Goal: Browse casually: Explore the website without a specific task or goal

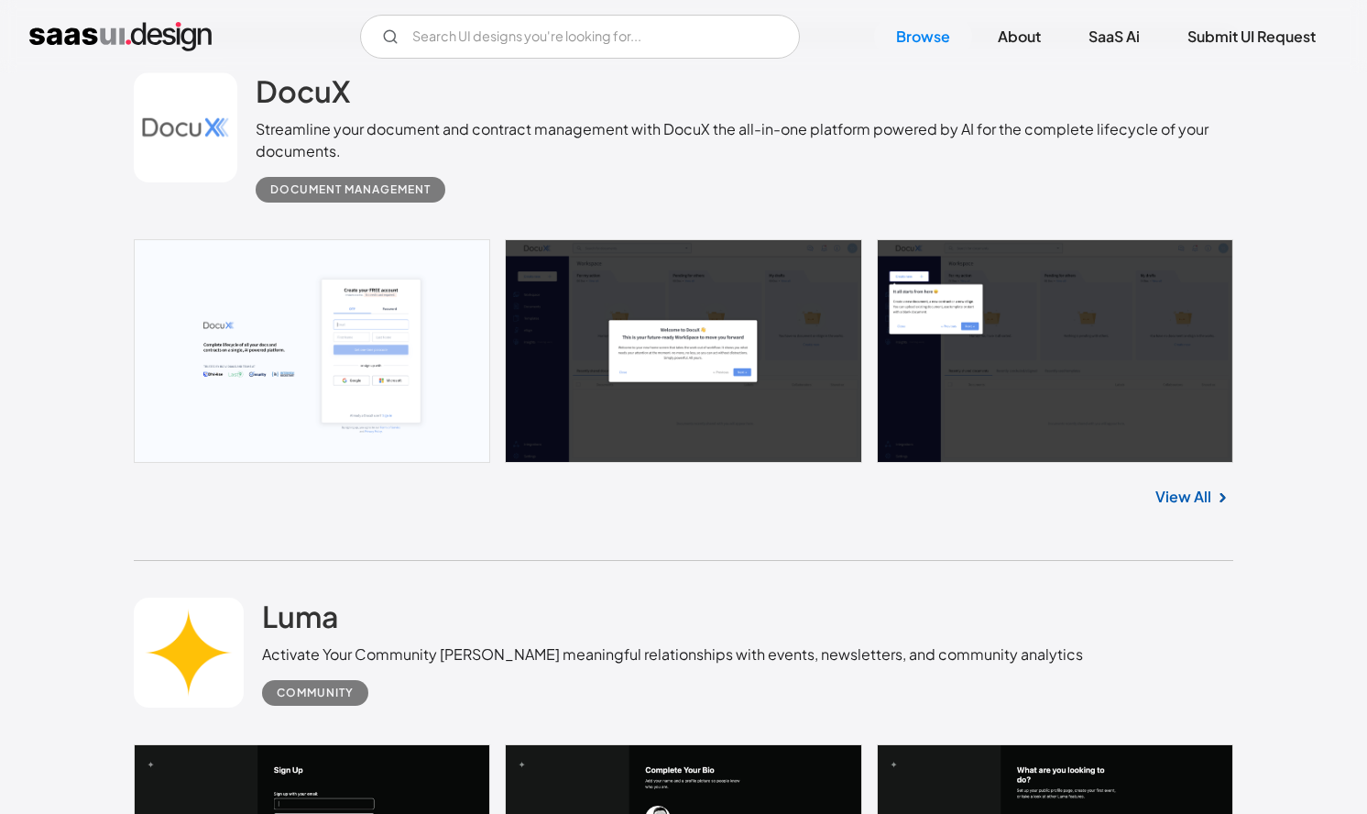
scroll to position [1052, 0]
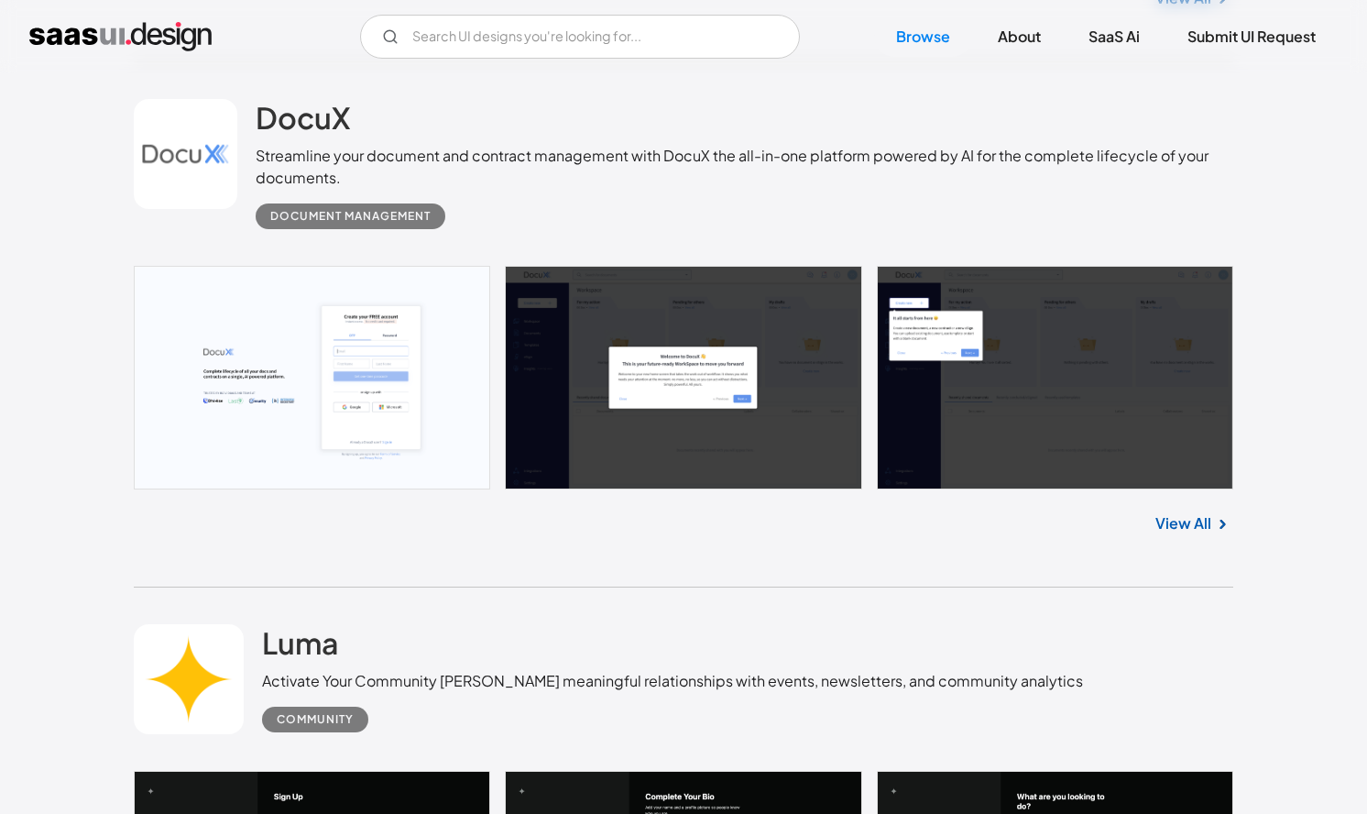
click at [290, 411] on link at bounding box center [684, 378] width 1100 height 224
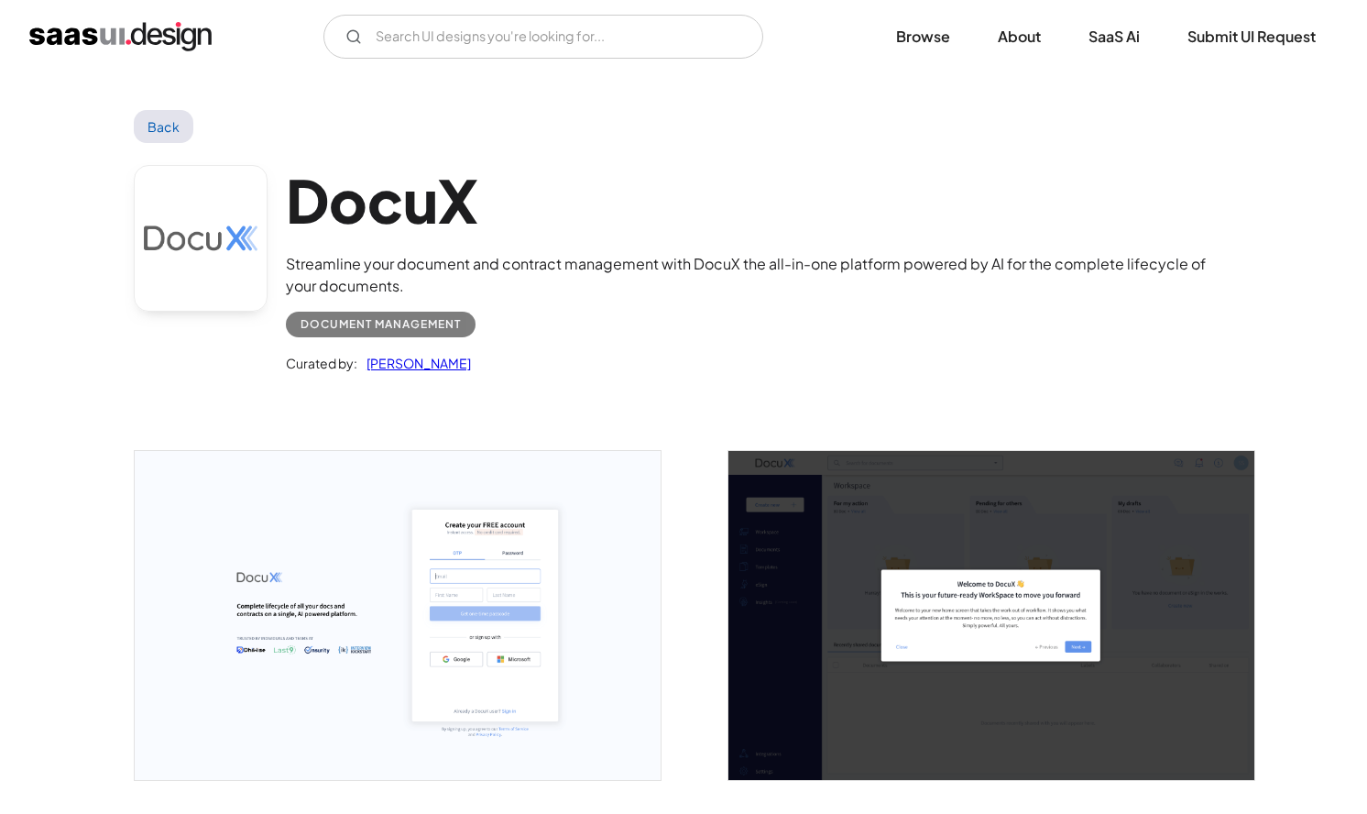
click at [156, 134] on link "Back" at bounding box center [164, 126] width 60 height 33
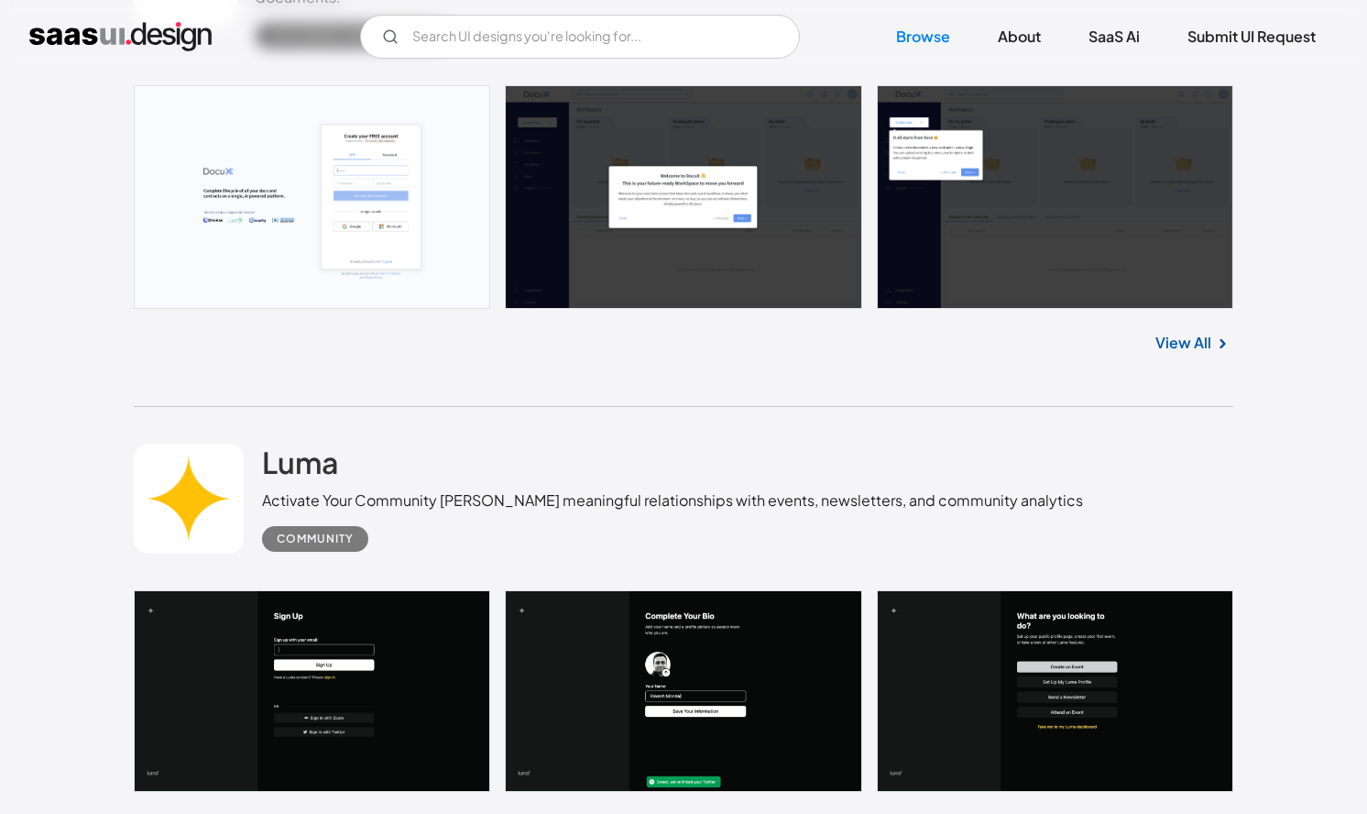
scroll to position [1824, 0]
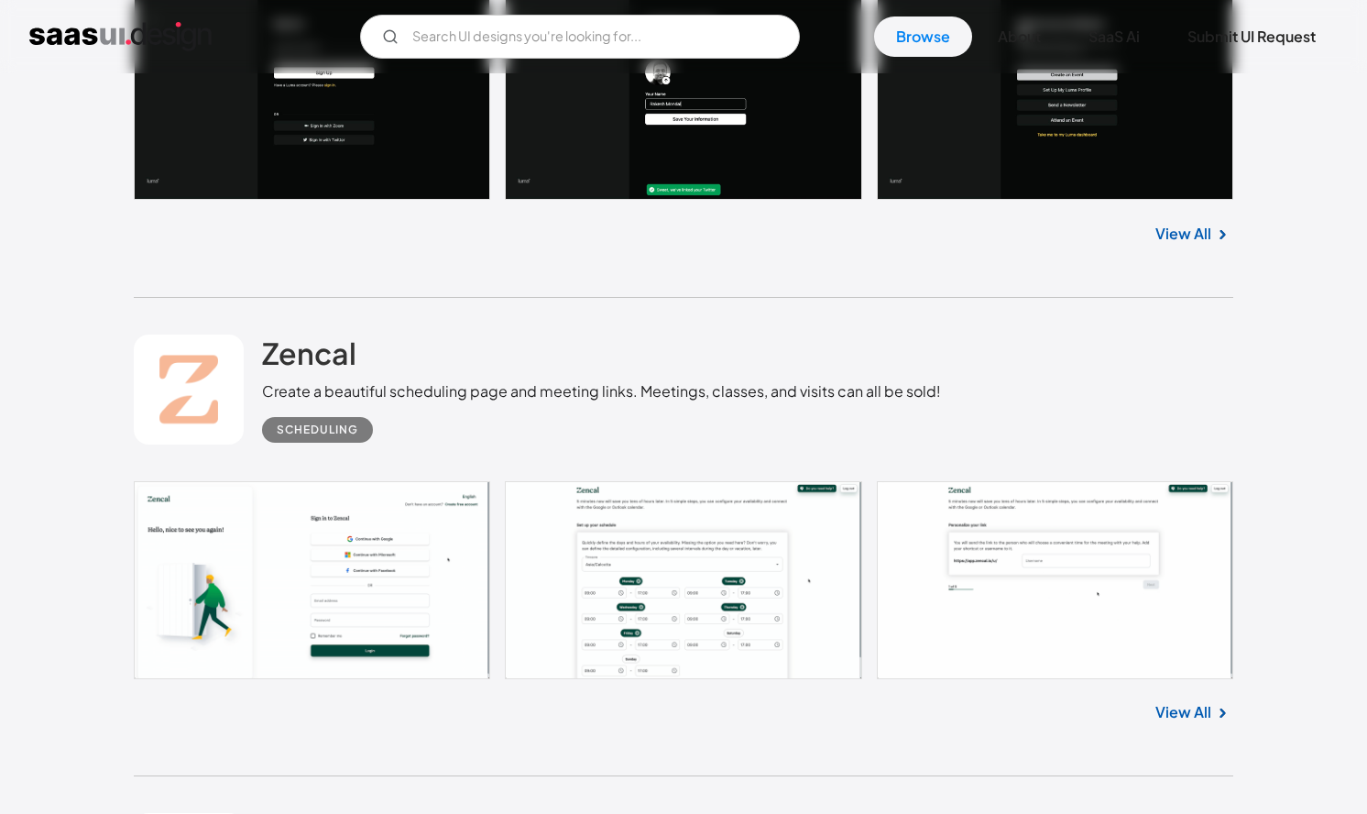
click at [364, 575] on link at bounding box center [684, 580] width 1100 height 198
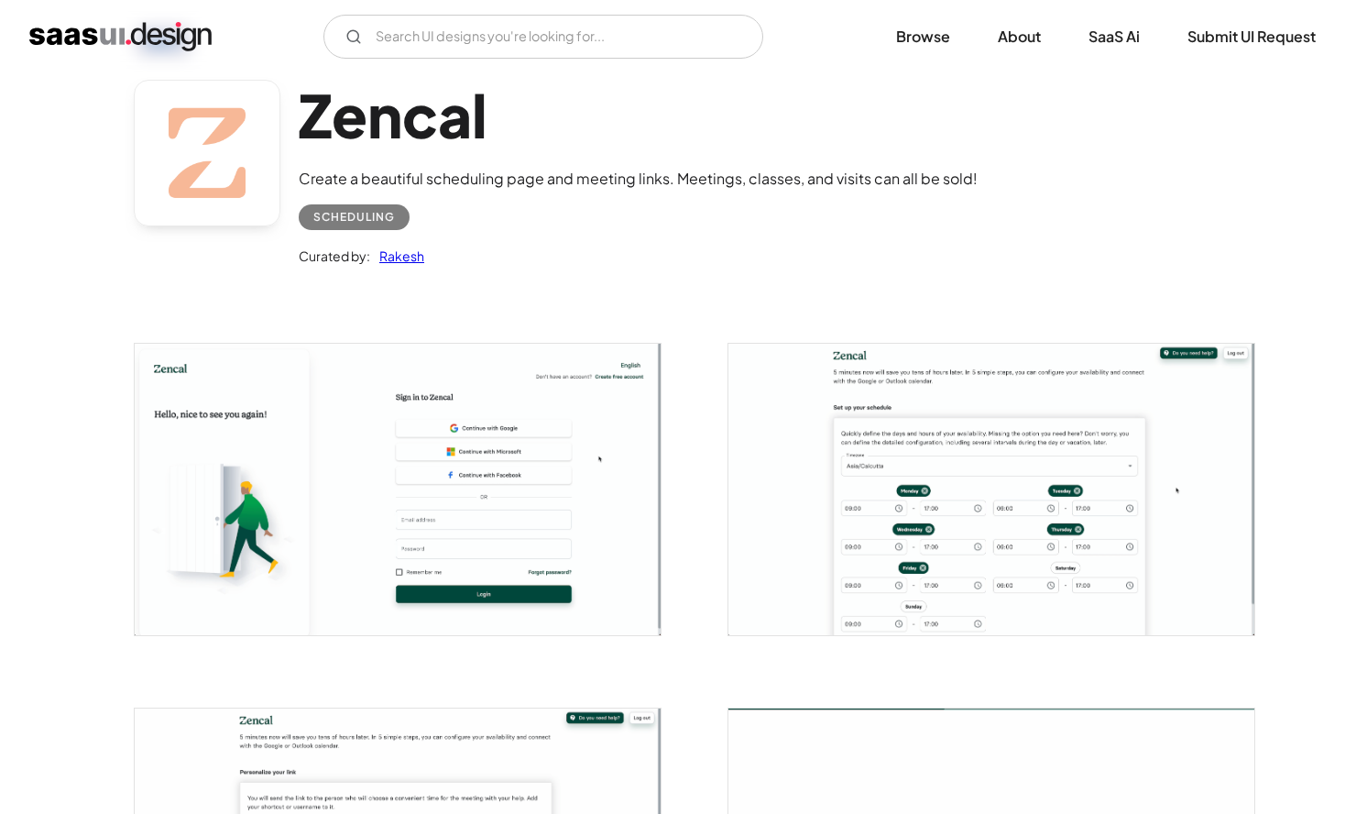
scroll to position [91, 0]
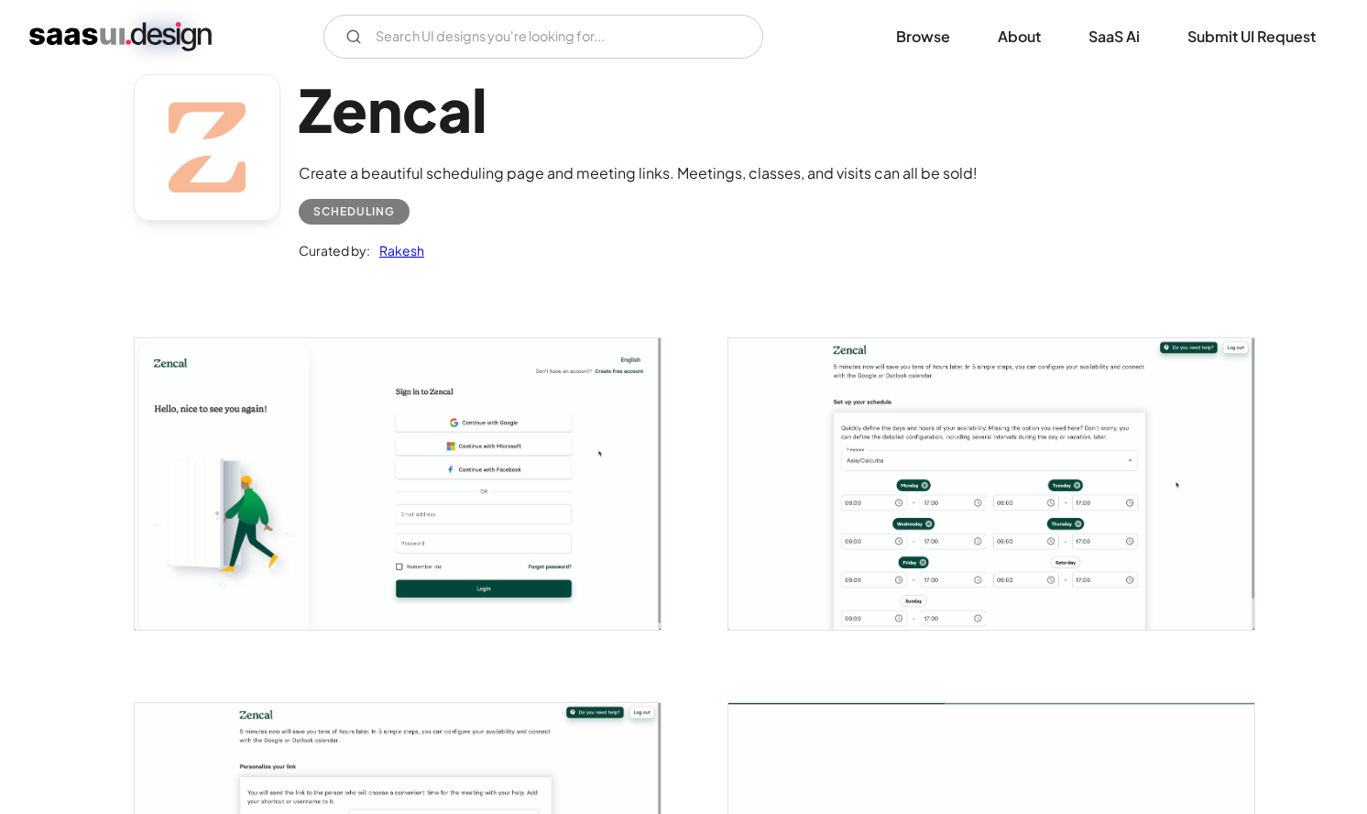
click at [551, 514] on img "open lightbox" at bounding box center [398, 483] width 526 height 290
